Goal: Task Accomplishment & Management: Complete application form

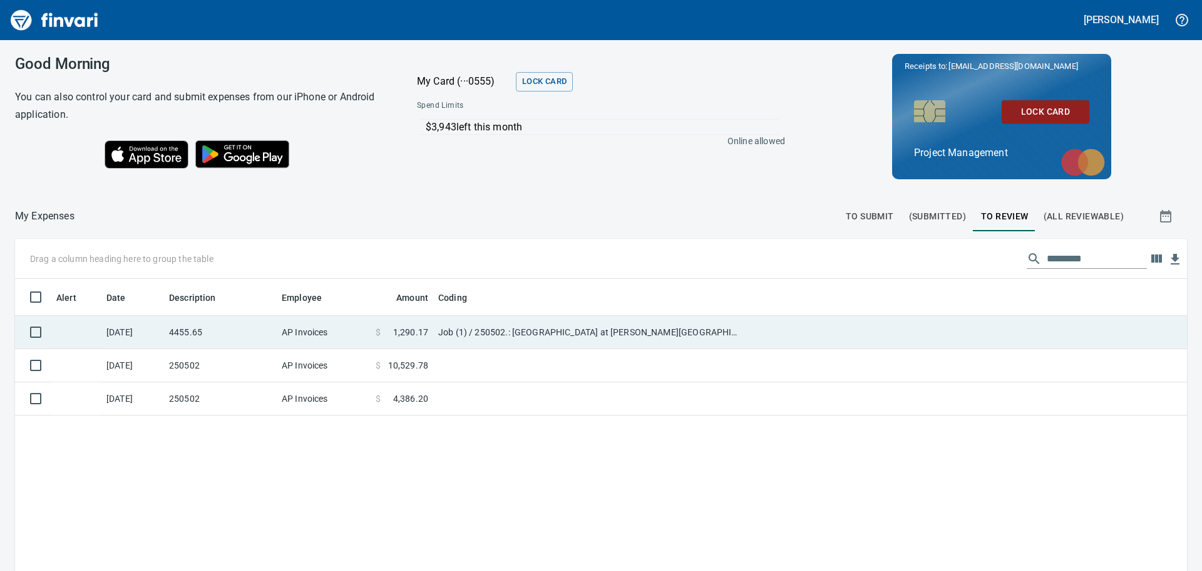
scroll to position [423, 1154]
click at [355, 326] on td "AP Invoices" at bounding box center [324, 332] width 94 height 33
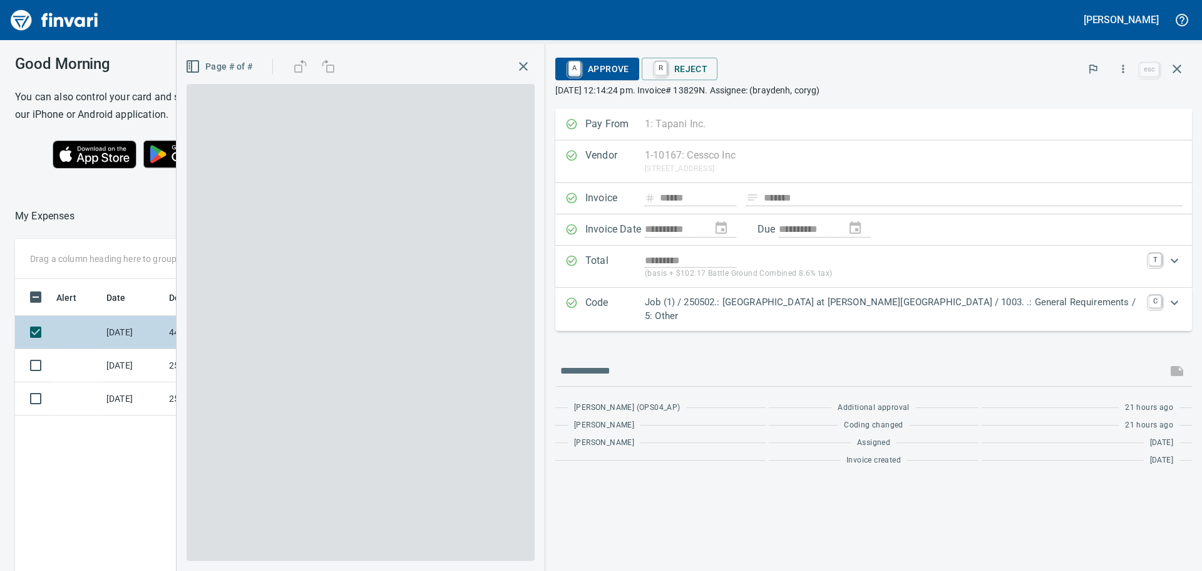
scroll to position [423, 840]
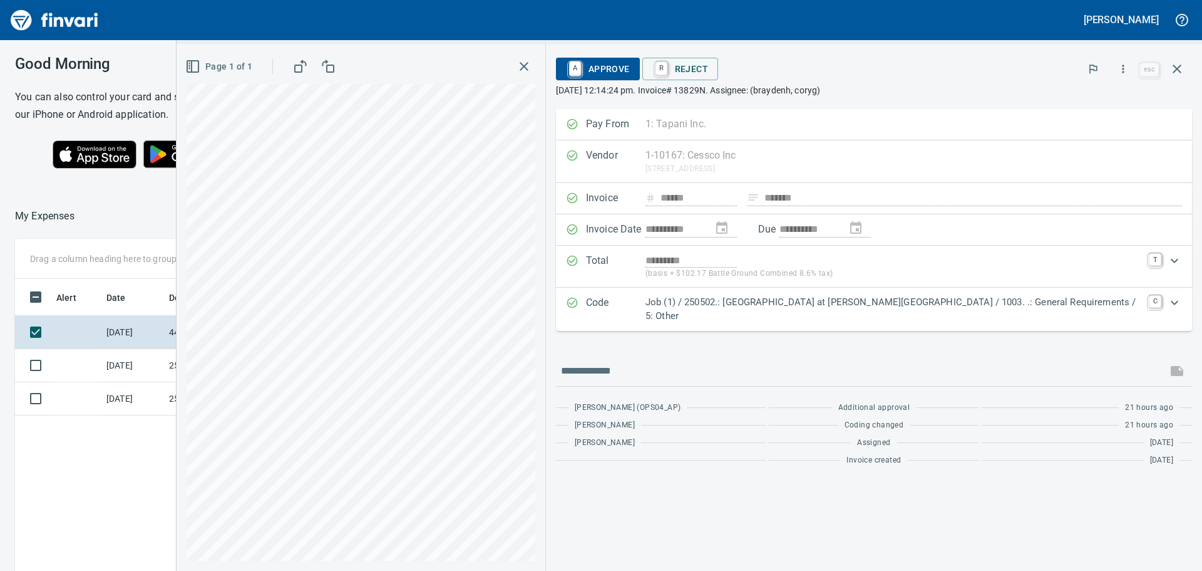
click at [200, 65] on icon "button" at bounding box center [192, 66] width 15 height 15
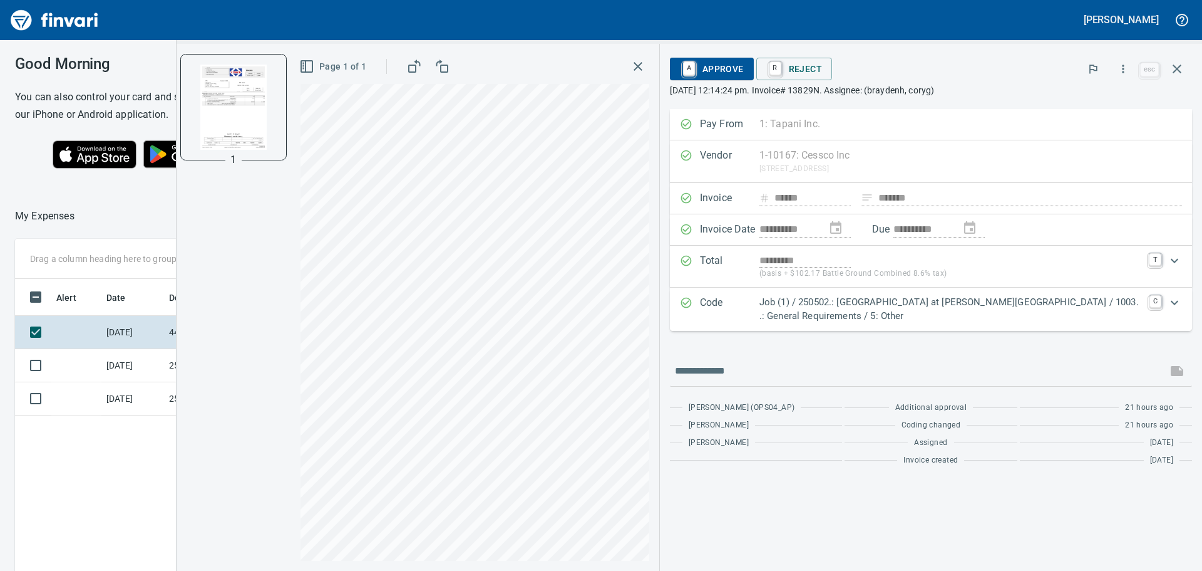
click at [244, 113] on img "button" at bounding box center [233, 107] width 85 height 85
drag, startPoint x: 294, startPoint y: 223, endPoint x: 252, endPoint y: 121, distance: 109.6
click at [1177, 68] on icon "button" at bounding box center [1177, 69] width 9 height 9
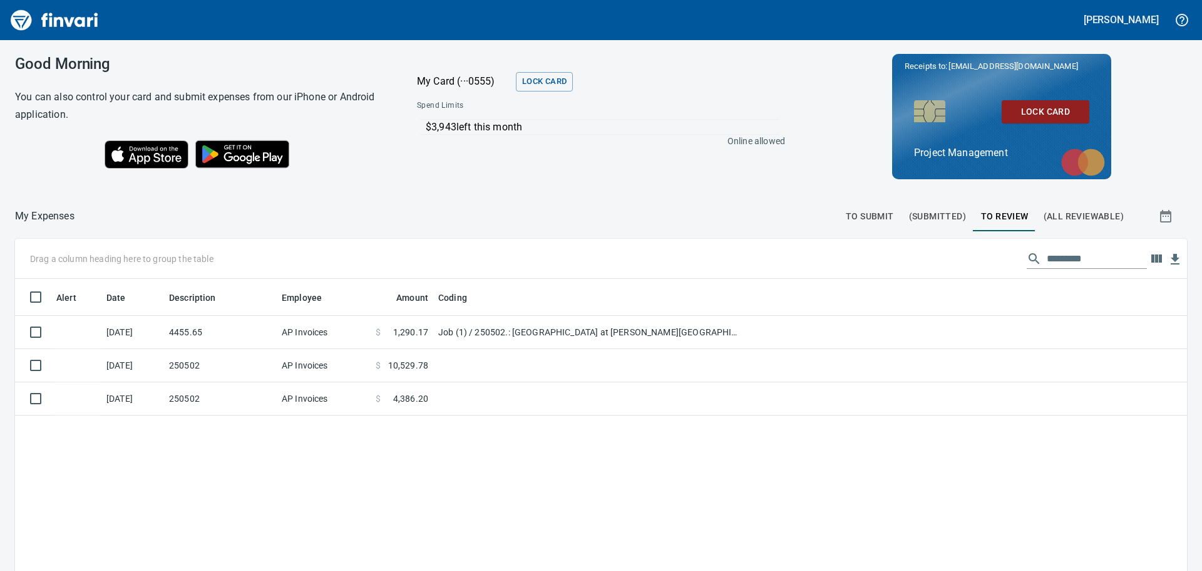
scroll to position [423, 1154]
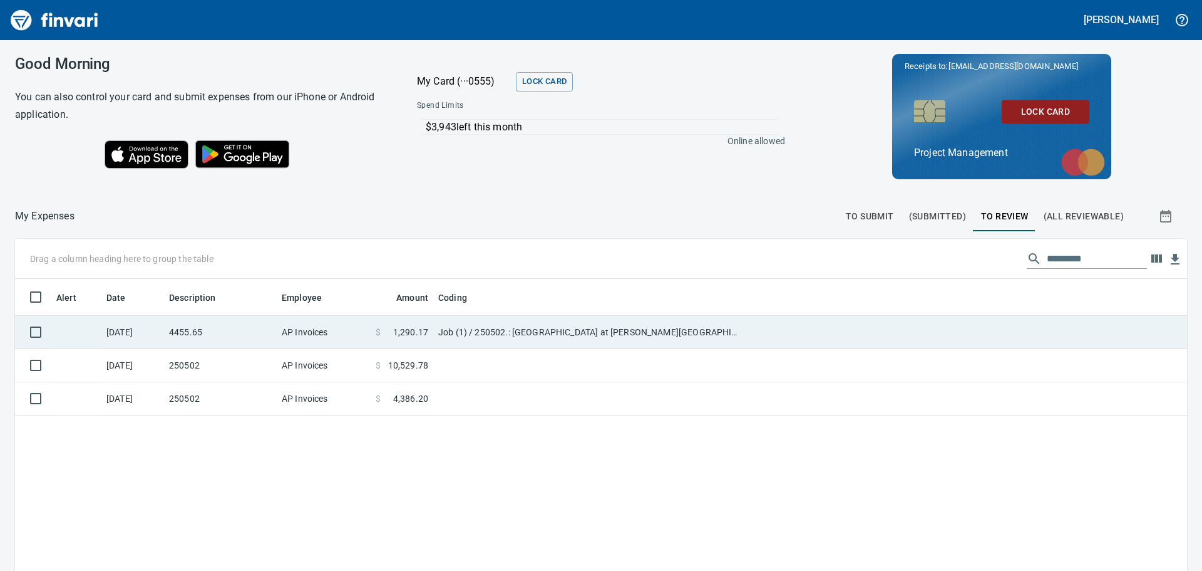
click at [351, 326] on td "AP Invoices" at bounding box center [324, 332] width 94 height 33
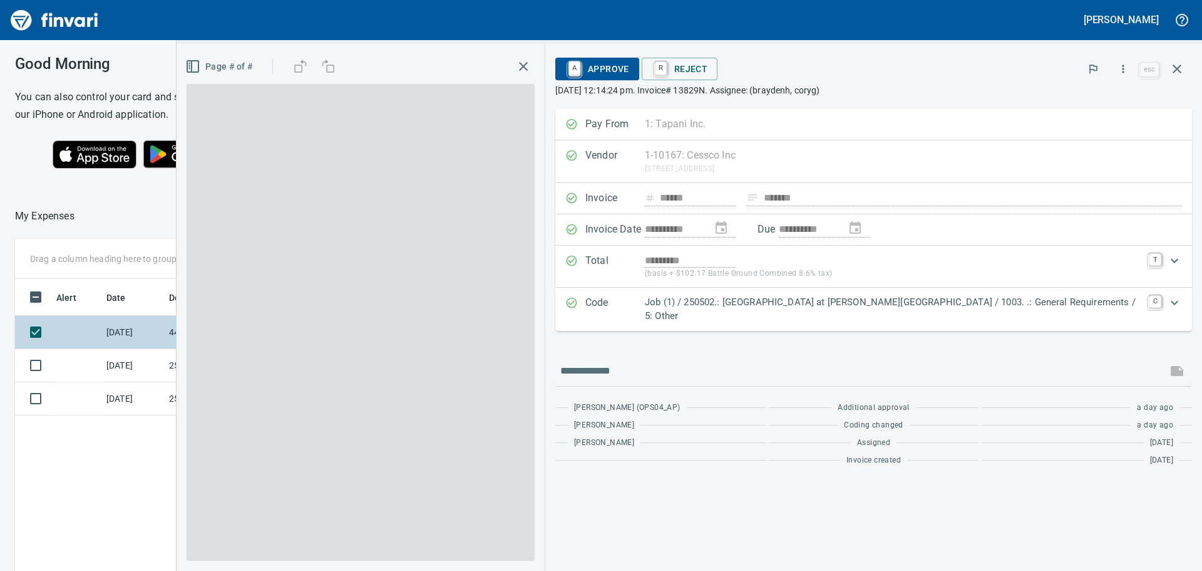
scroll to position [423, 840]
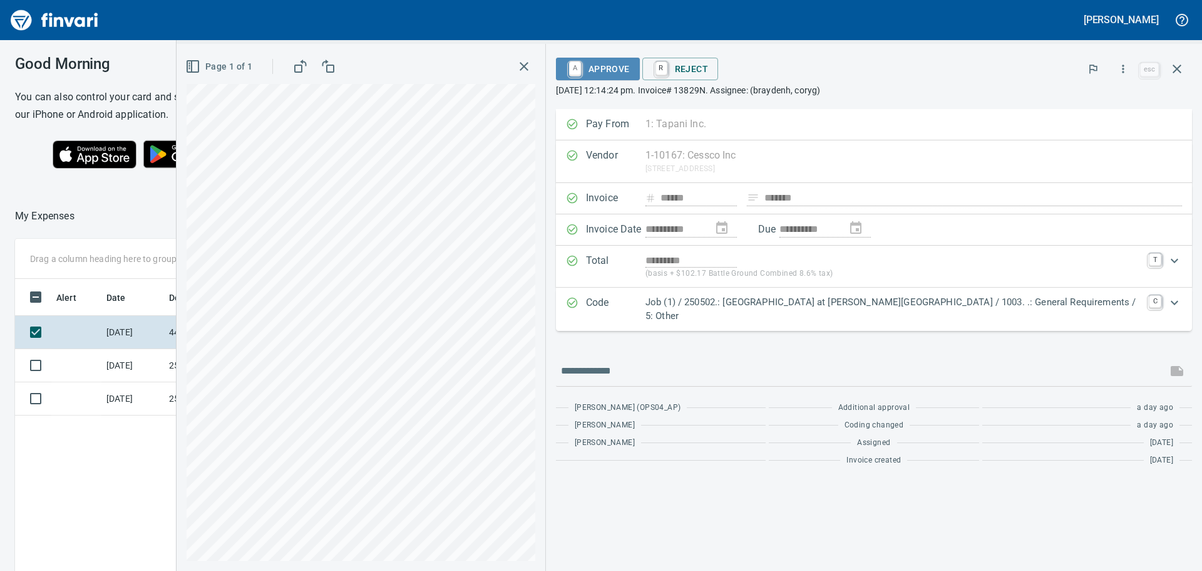
click at [630, 64] on span "A Approve" at bounding box center [598, 68] width 64 height 21
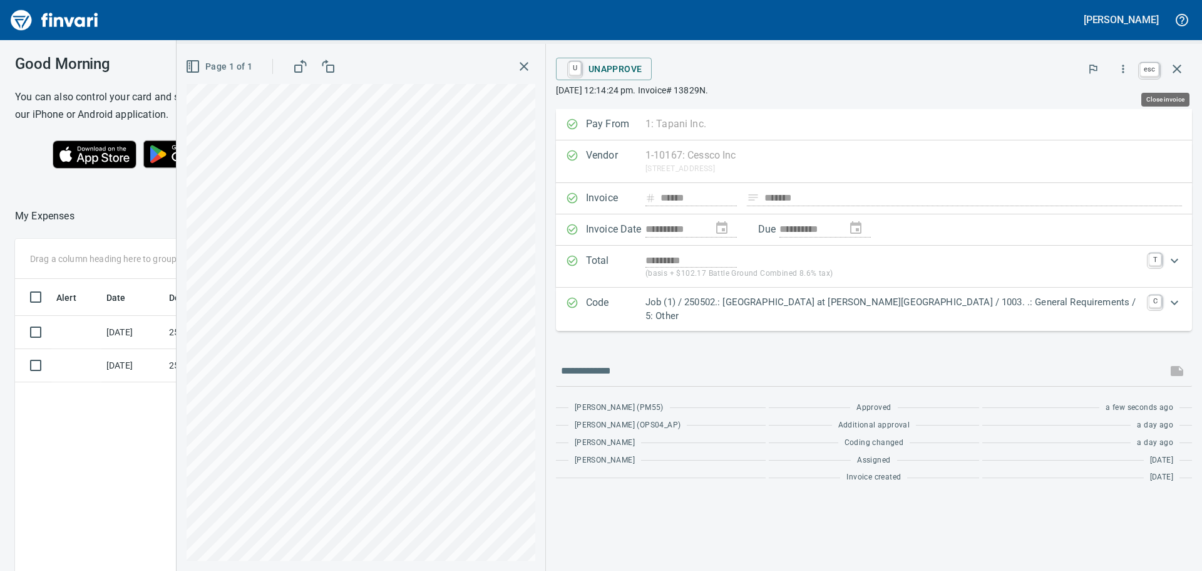
click at [1174, 67] on icon "button" at bounding box center [1177, 68] width 15 height 15
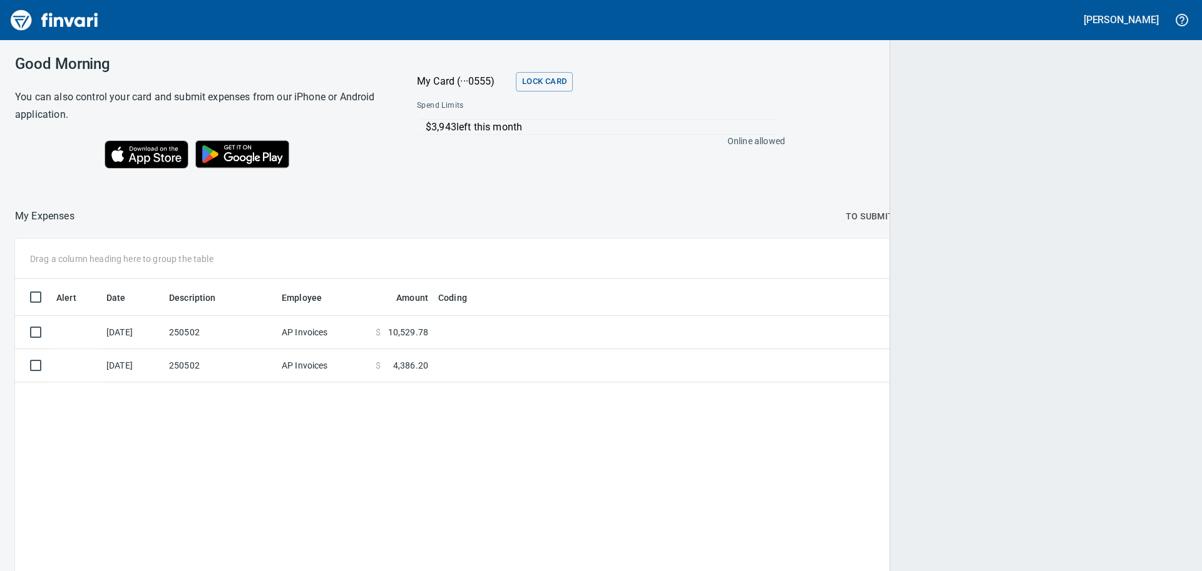
scroll to position [423, 1151]
